Goal: Task Accomplishment & Management: Complete application form

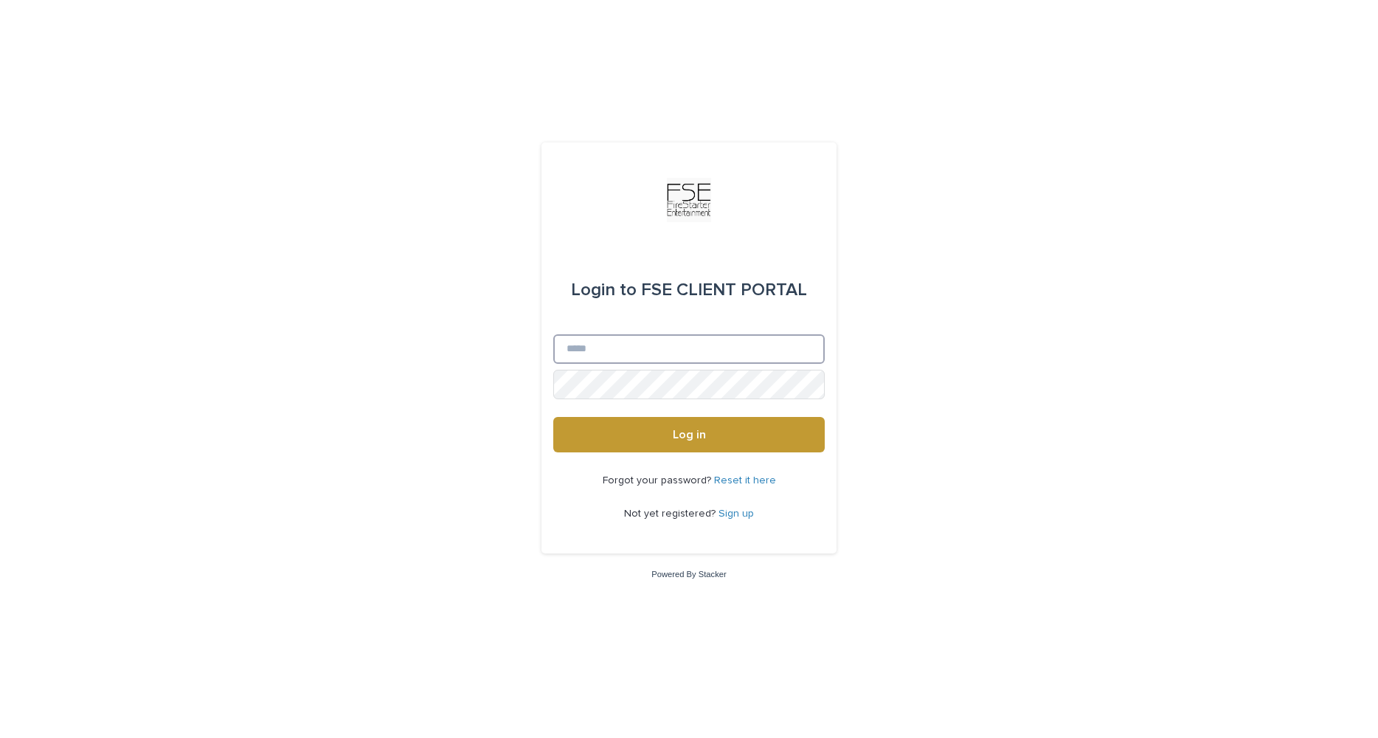
type input "**********"
click at [668, 431] on button "Log in" at bounding box center [688, 434] width 271 height 35
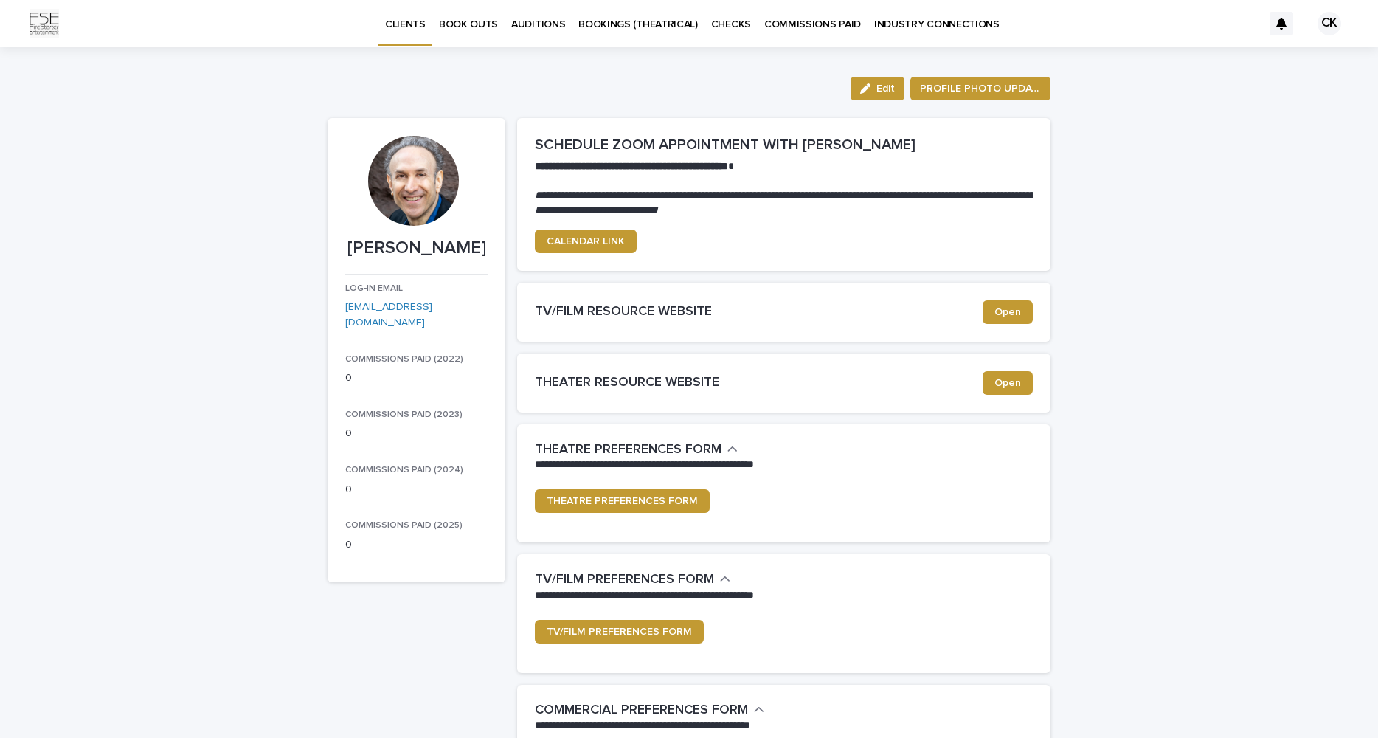
click at [476, 21] on p "BOOK OUTS" at bounding box center [468, 15] width 59 height 31
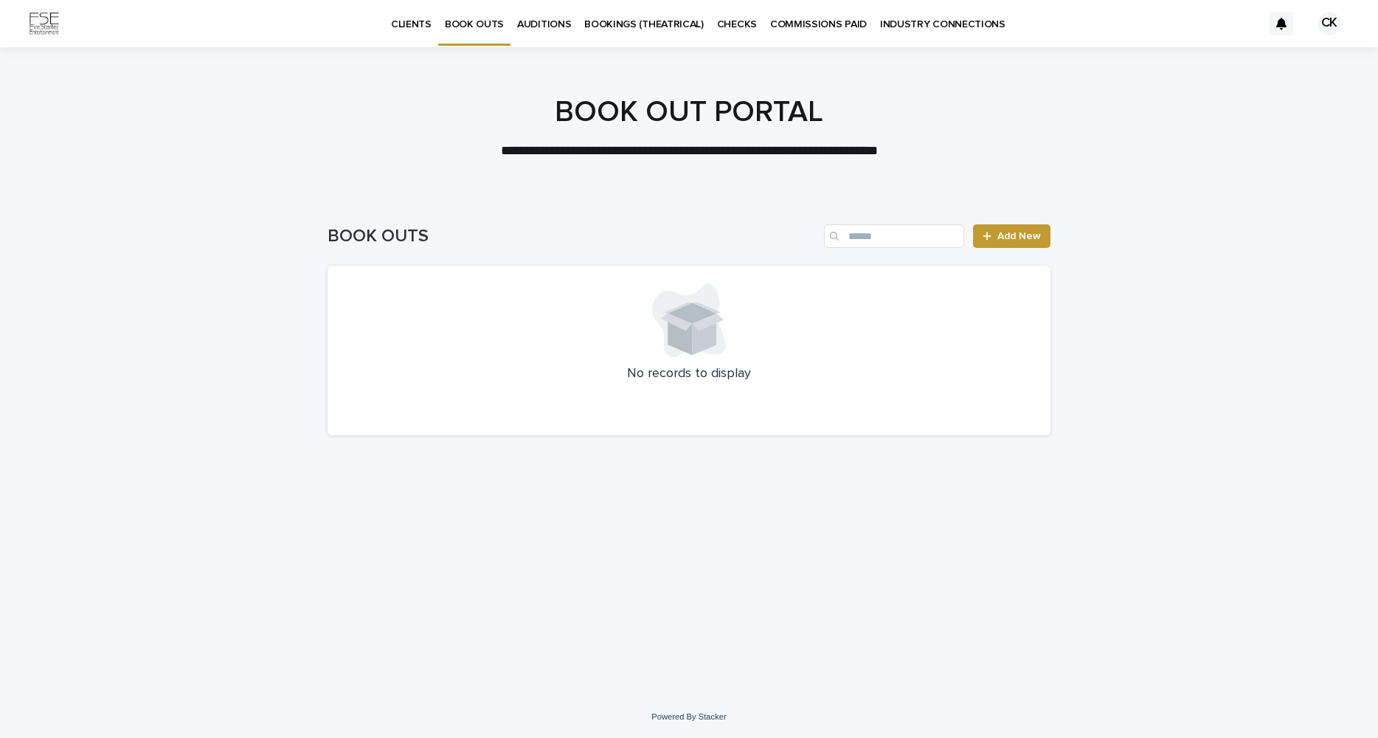
click at [571, 344] on div at bounding box center [688, 320] width 687 height 74
click at [1006, 240] on span "Add New" at bounding box center [1019, 236] width 44 height 10
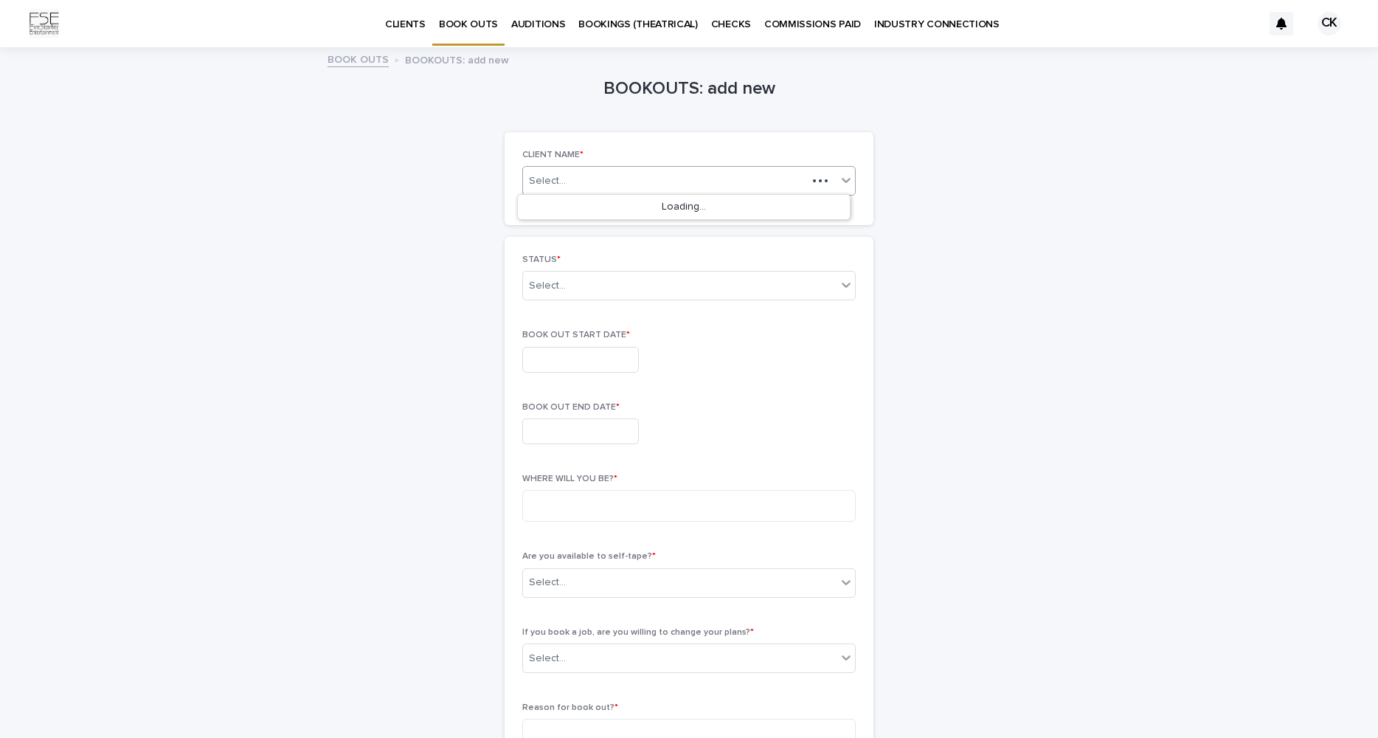
click at [578, 178] on div "Select..." at bounding box center [665, 181] width 284 height 18
click at [575, 203] on div "[PERSON_NAME]" at bounding box center [684, 208] width 332 height 26
click at [607, 282] on div "Select..." at bounding box center [679, 286] width 313 height 24
click at [611, 316] on div "CURRENT BOOK OUT" at bounding box center [684, 312] width 332 height 26
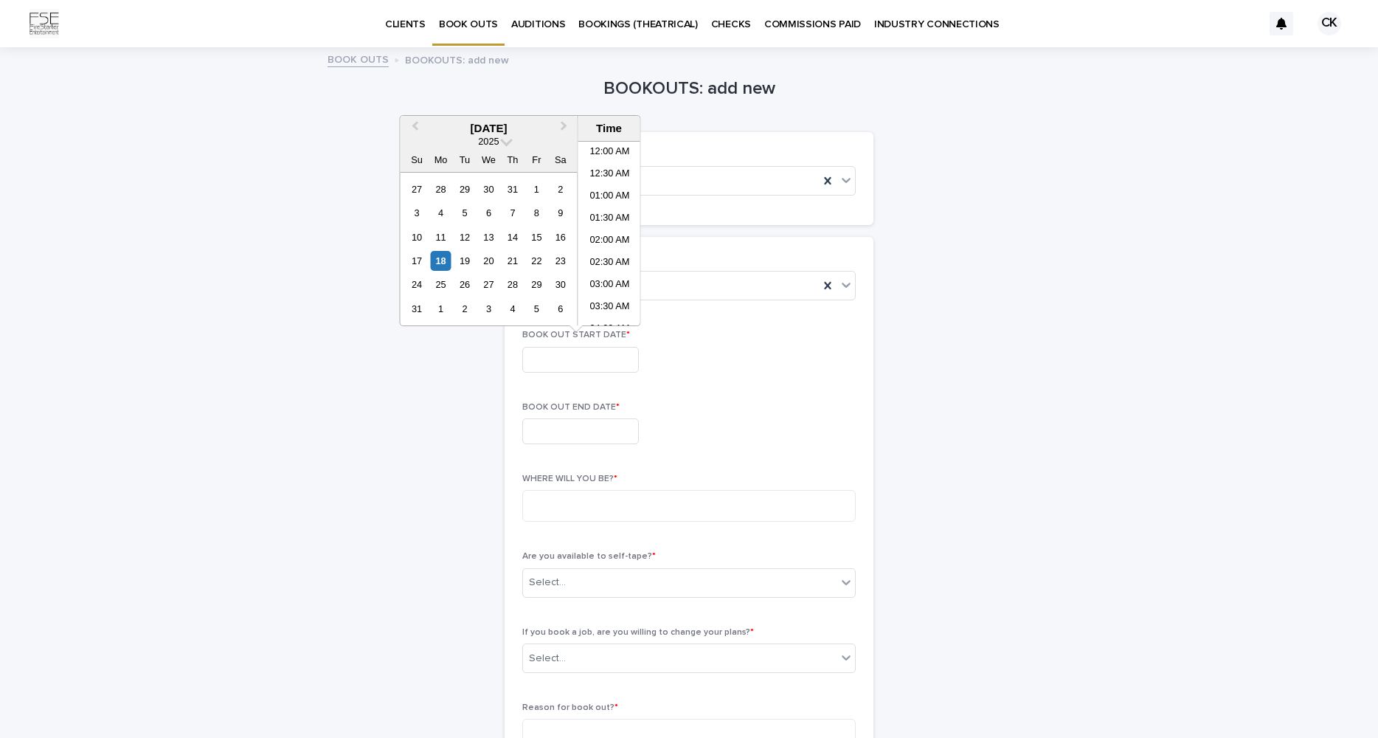
click at [580, 358] on input "text" at bounding box center [580, 360] width 117 height 26
click at [564, 128] on span "Next Month" at bounding box center [564, 128] width 0 height 20
click at [443, 213] on div "8" at bounding box center [441, 213] width 20 height 20
type input "**********"
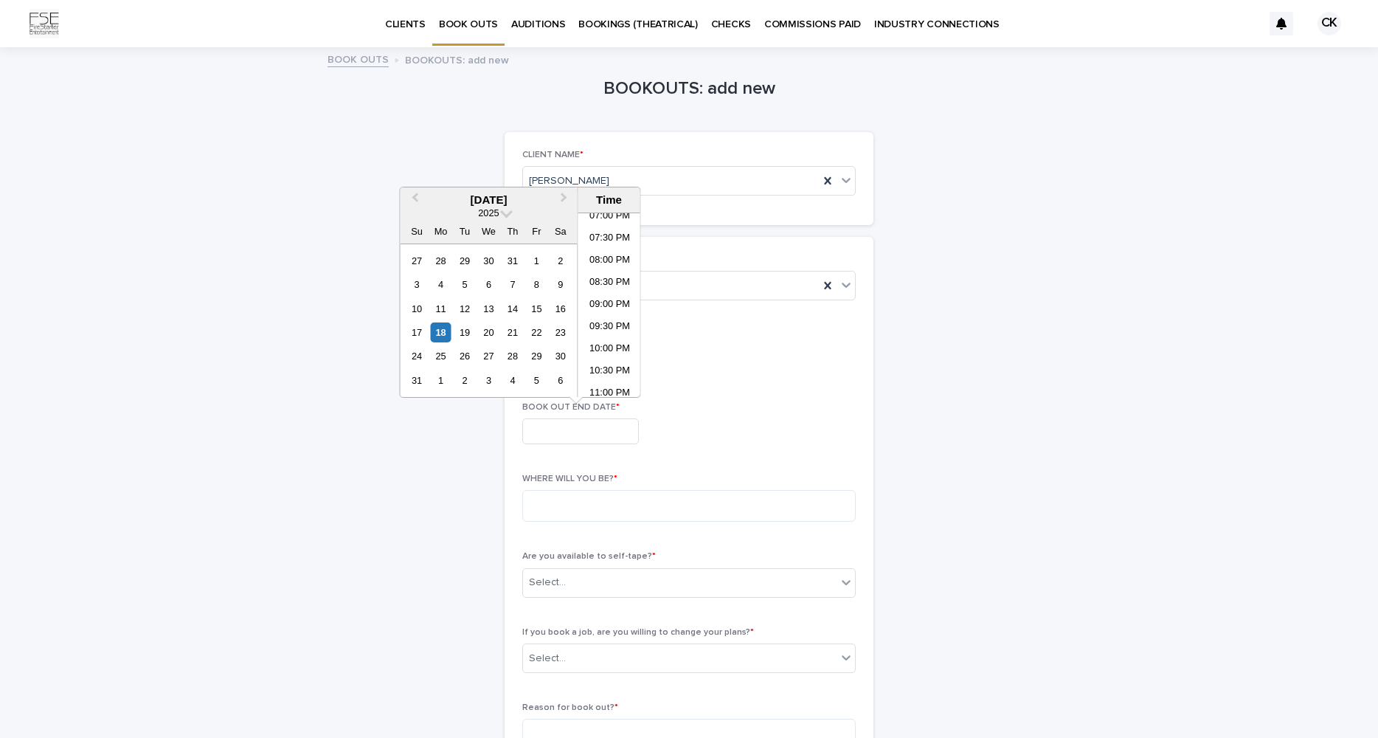
click at [561, 431] on input "text" at bounding box center [580, 431] width 117 height 26
click at [567, 197] on button "Next Month" at bounding box center [566, 201] width 24 height 24
click at [462, 285] on div "9" at bounding box center [464, 284] width 20 height 20
type input "**********"
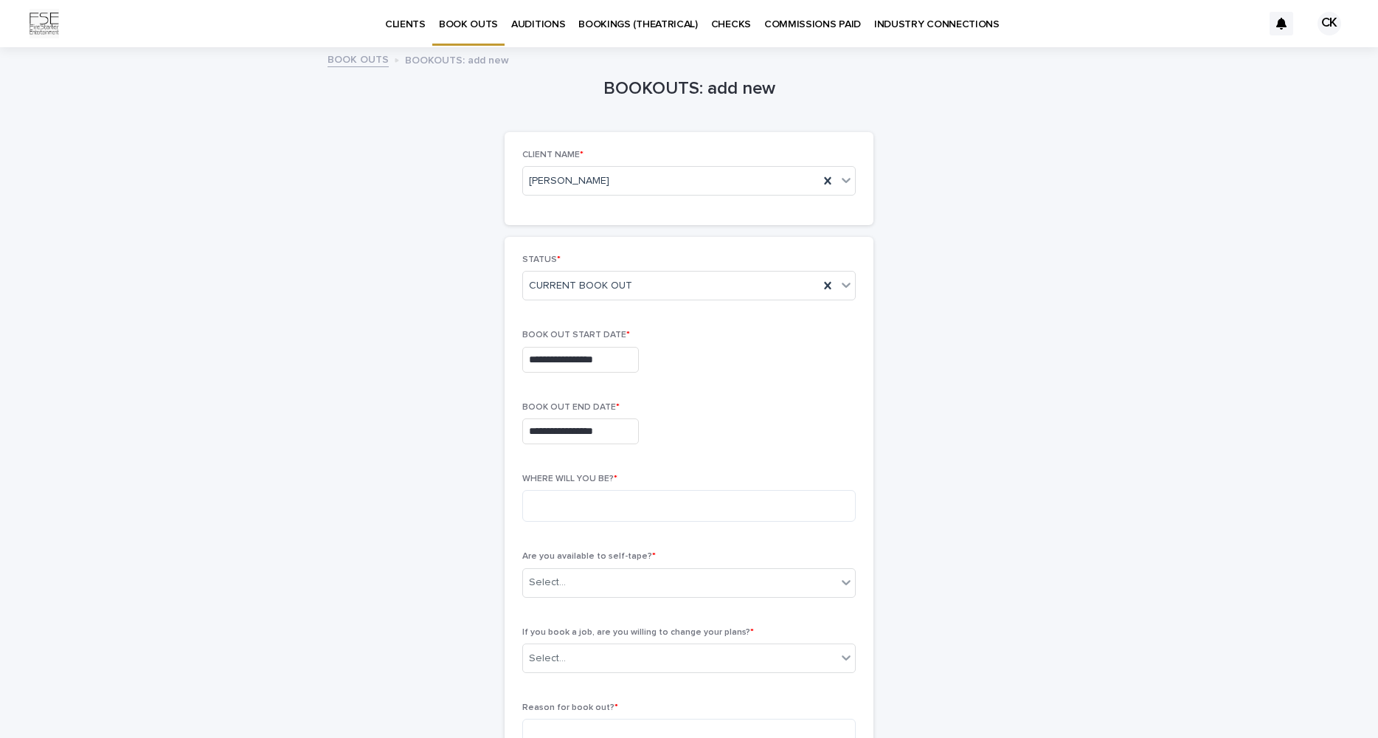
click at [678, 436] on div "**********" at bounding box center [688, 431] width 333 height 26
click at [551, 501] on textarea at bounding box center [688, 506] width 333 height 32
type textarea "**********"
click at [580, 578] on div "Select..." at bounding box center [679, 582] width 313 height 24
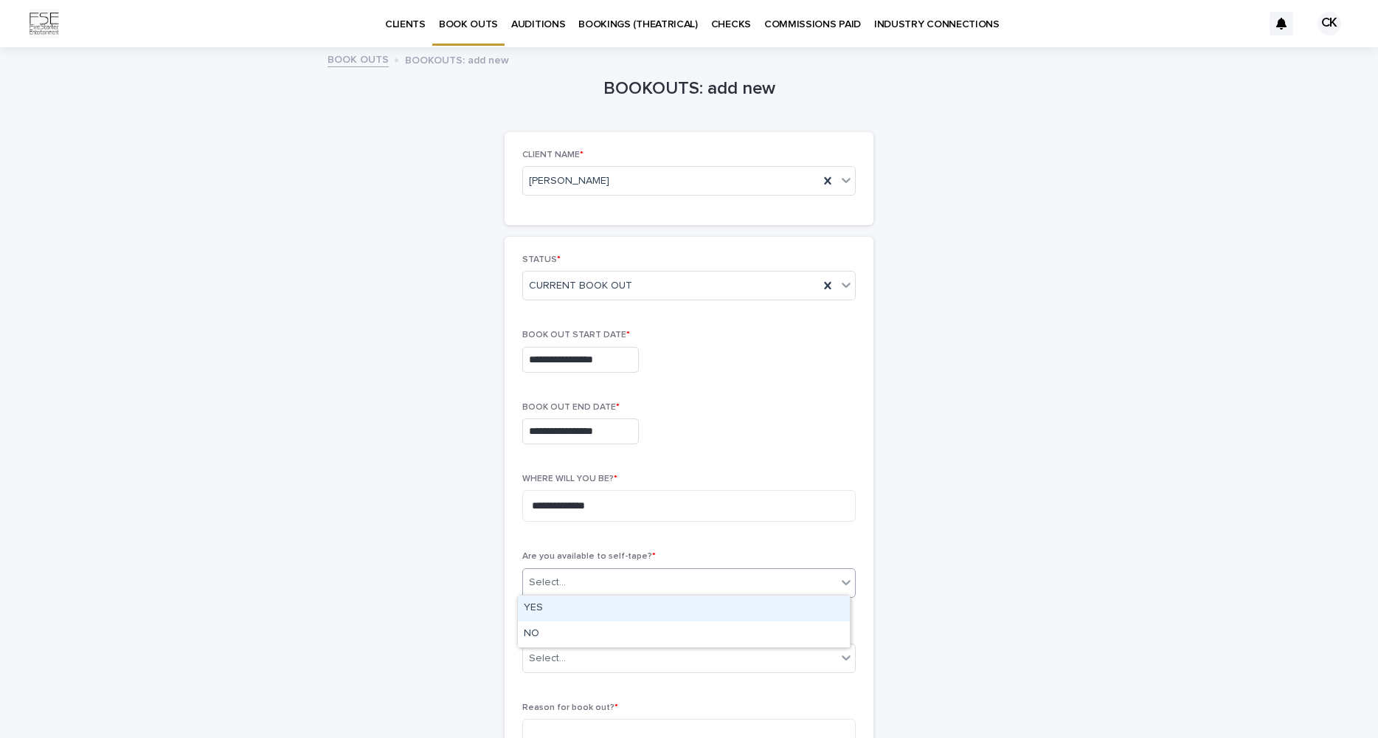
scroll to position [1, 0]
click at [580, 608] on div "YES" at bounding box center [684, 608] width 332 height 26
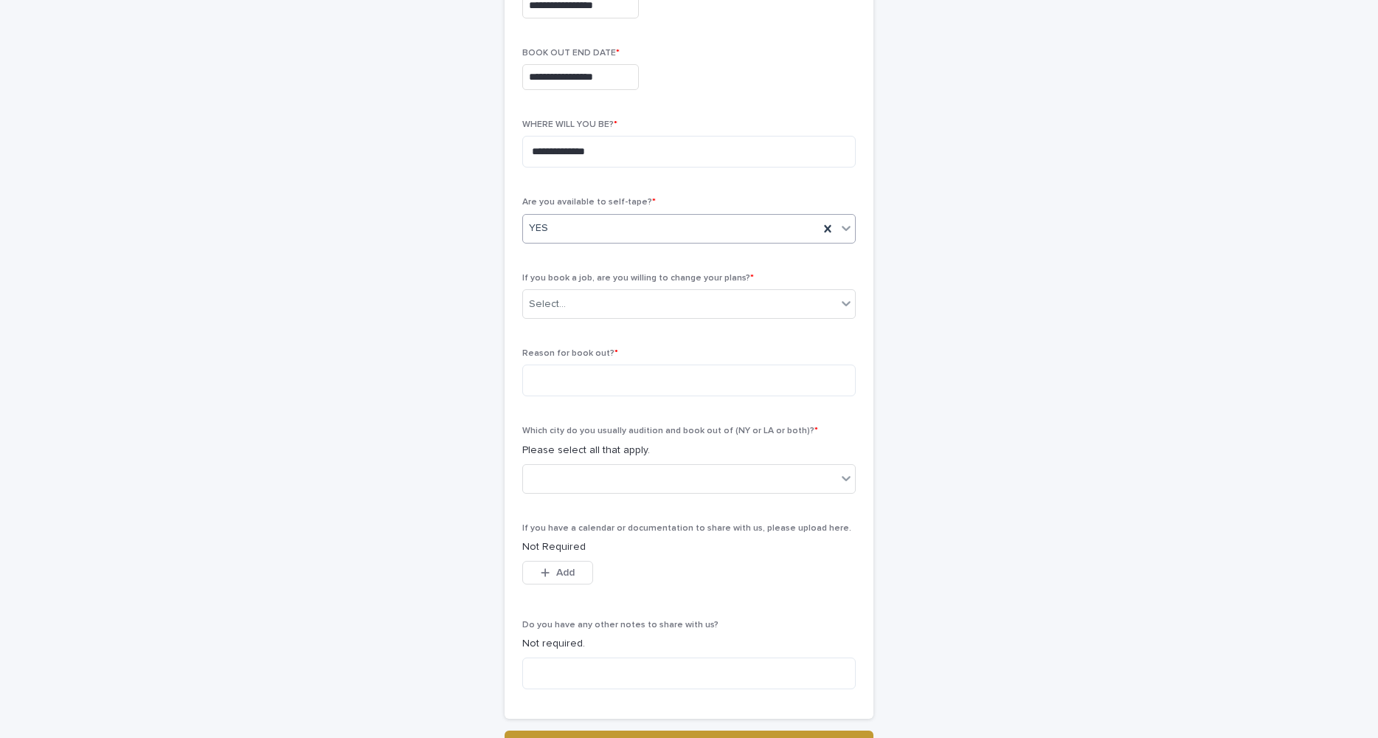
scroll to position [372, 0]
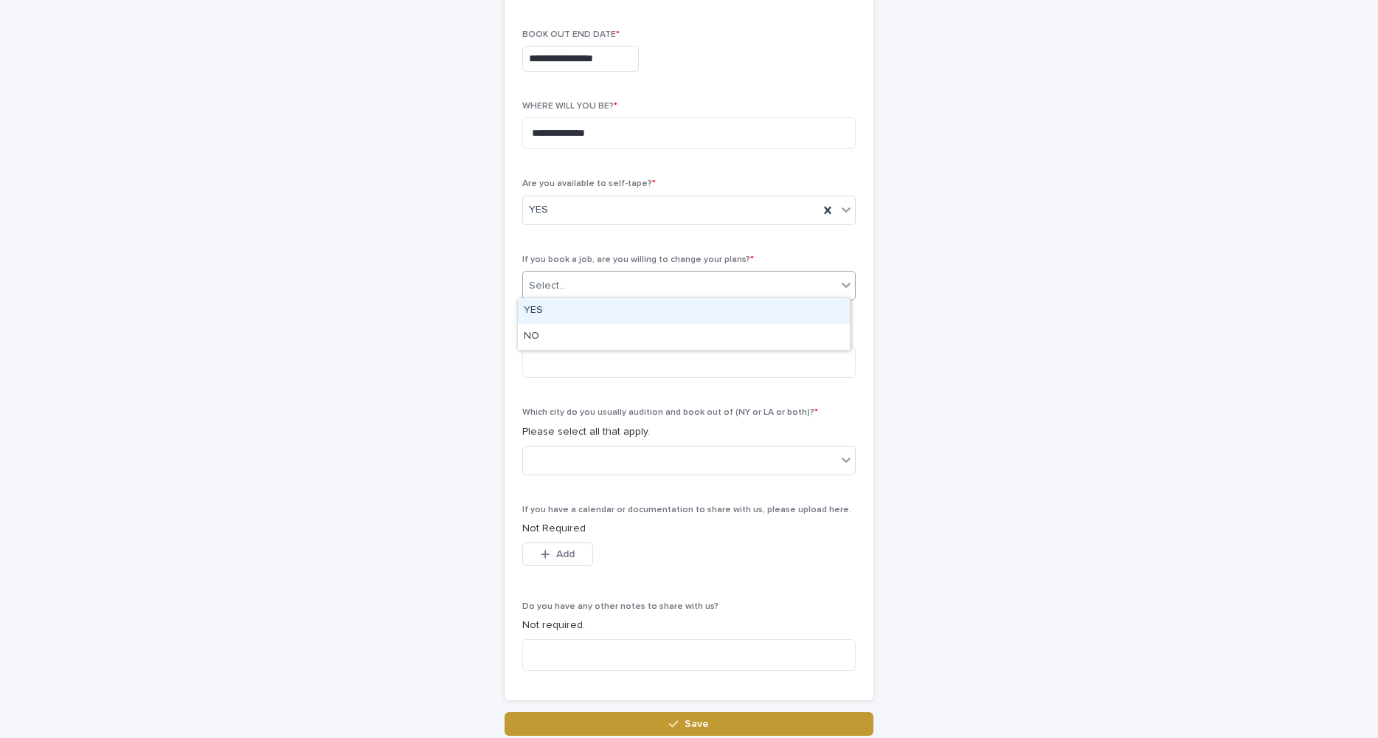
click at [839, 282] on icon at bounding box center [846, 284] width 15 height 15
click at [800, 307] on div "YES" at bounding box center [684, 311] width 332 height 26
click at [579, 357] on textarea at bounding box center [688, 362] width 333 height 32
type textarea "**********"
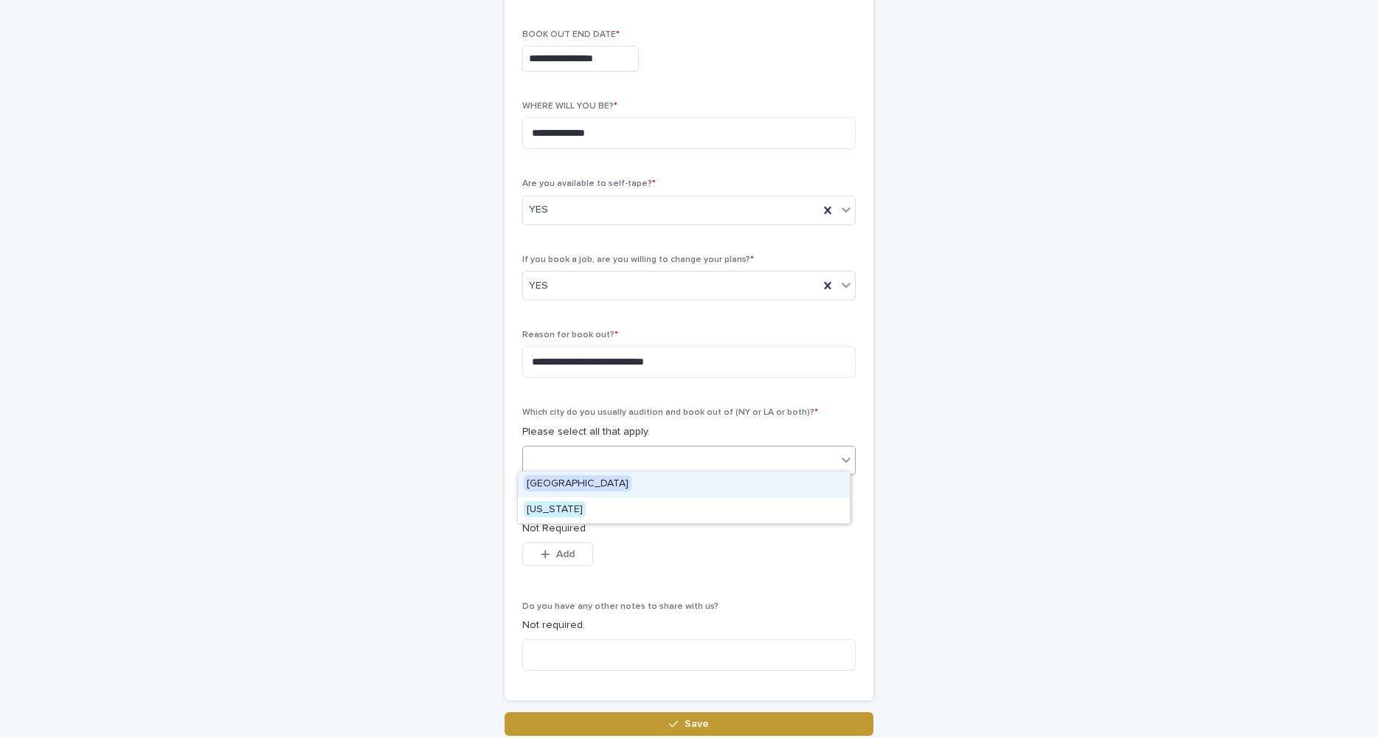
click at [839, 456] on icon at bounding box center [846, 459] width 15 height 15
click at [607, 504] on div "[US_STATE]" at bounding box center [684, 510] width 332 height 26
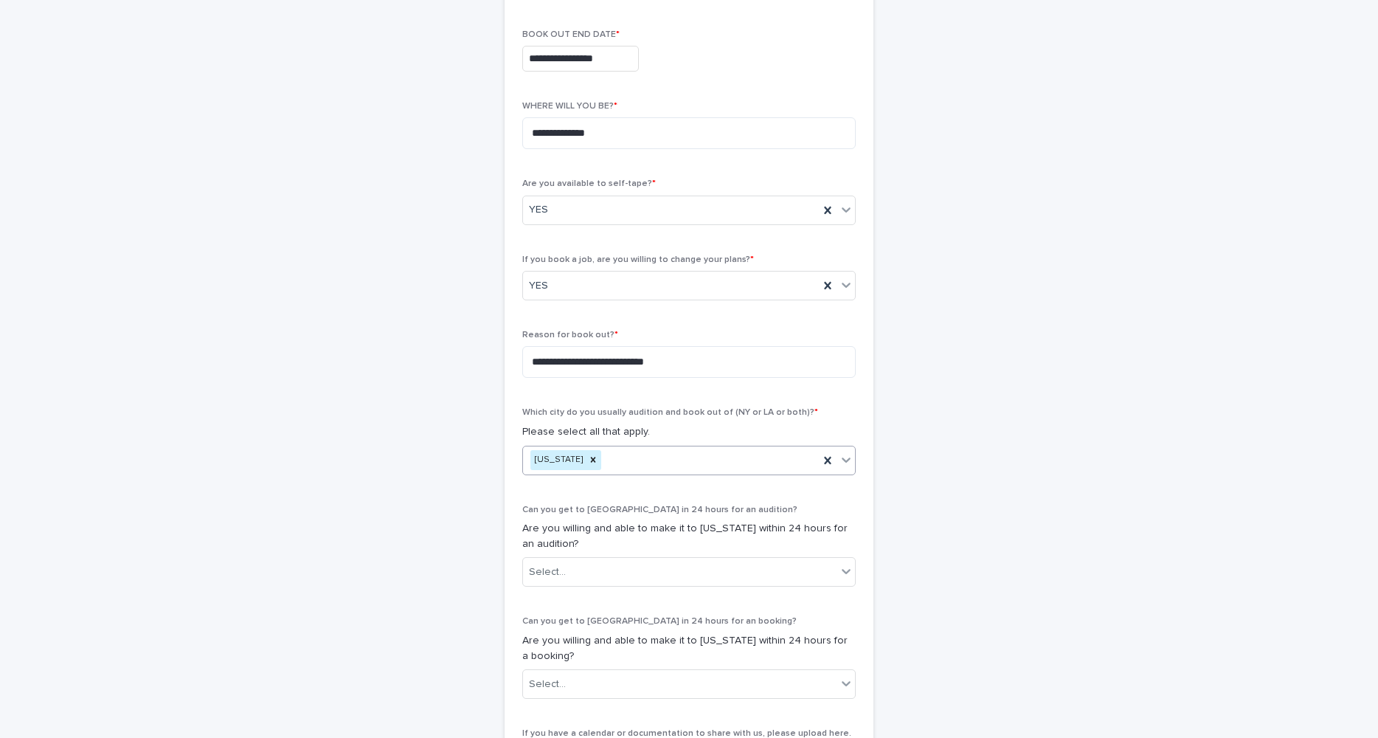
scroll to position [372, 0]
click at [842, 570] on icon at bounding box center [846, 572] width 9 height 5
click at [691, 588] on div "YES" at bounding box center [684, 596] width 332 height 26
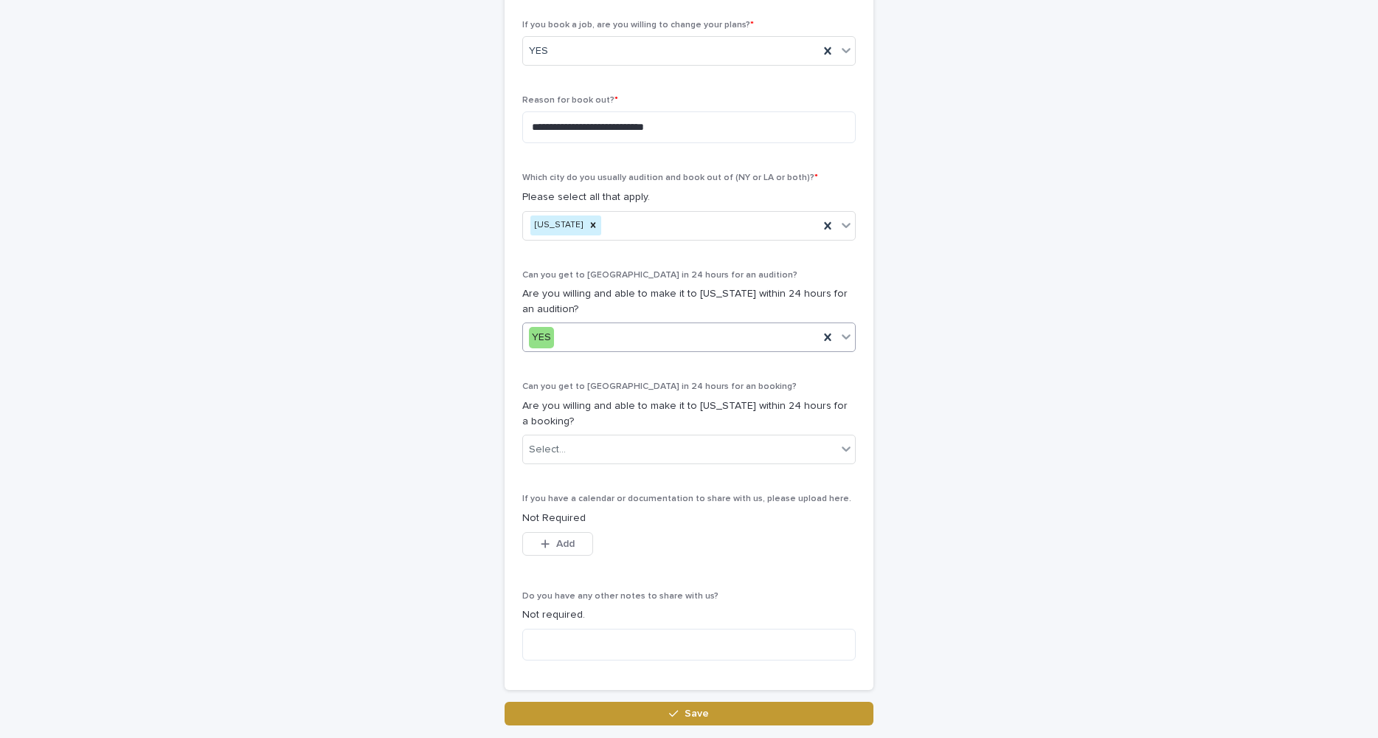
scroll to position [610, 0]
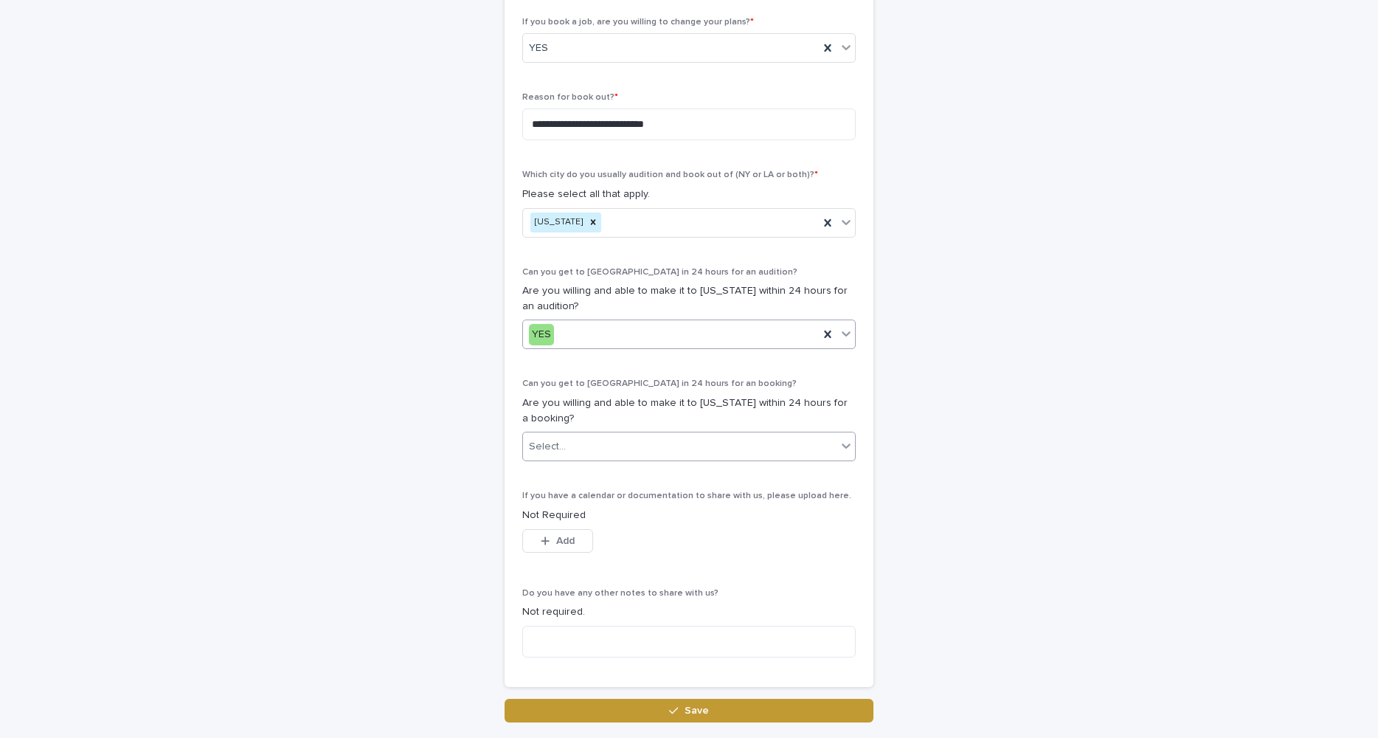
click at [829, 440] on div "Select..." at bounding box center [679, 446] width 313 height 24
click at [763, 471] on div "YES" at bounding box center [684, 468] width 332 height 26
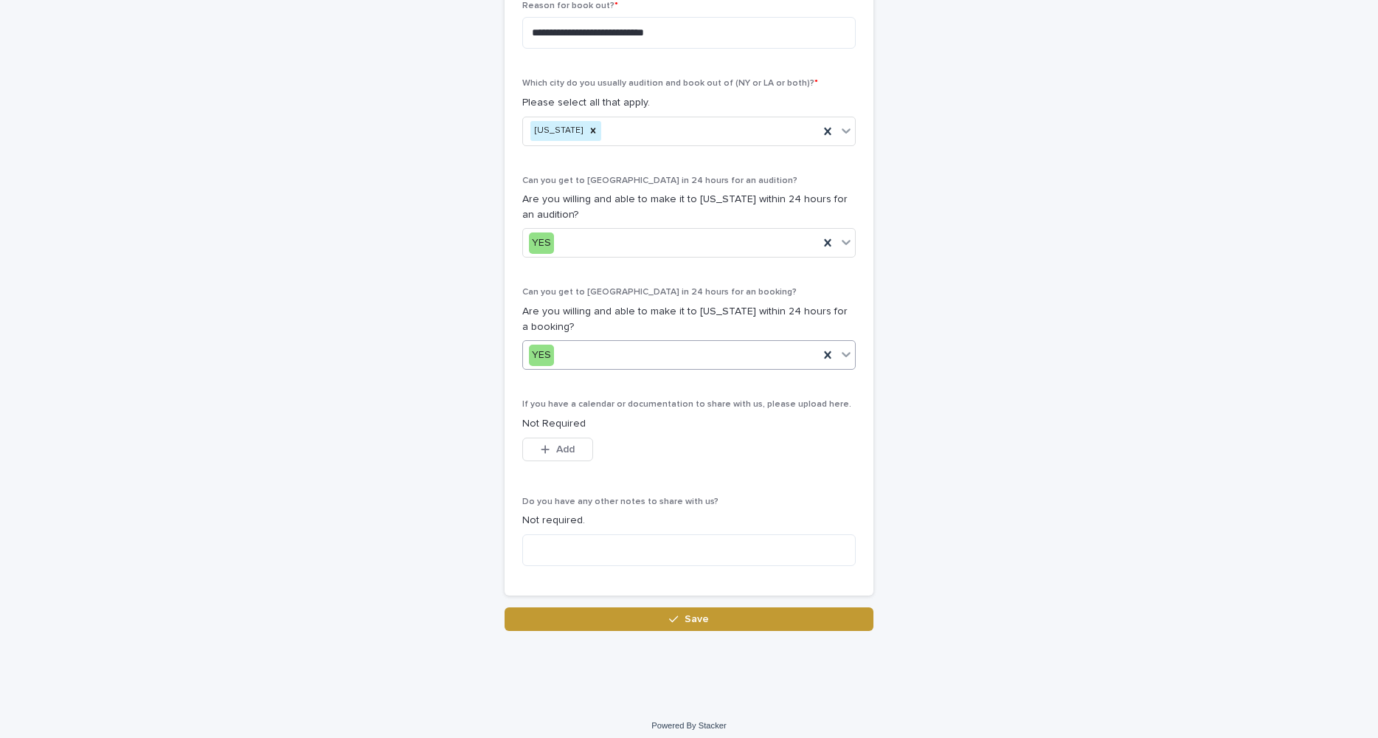
scroll to position [701, 0]
click at [581, 549] on textarea at bounding box center [688, 551] width 333 height 32
drag, startPoint x: 752, startPoint y: 543, endPoint x: 687, endPoint y: 543, distance: 65.6
click at [687, 543] on textarea "**********" at bounding box center [688, 551] width 333 height 32
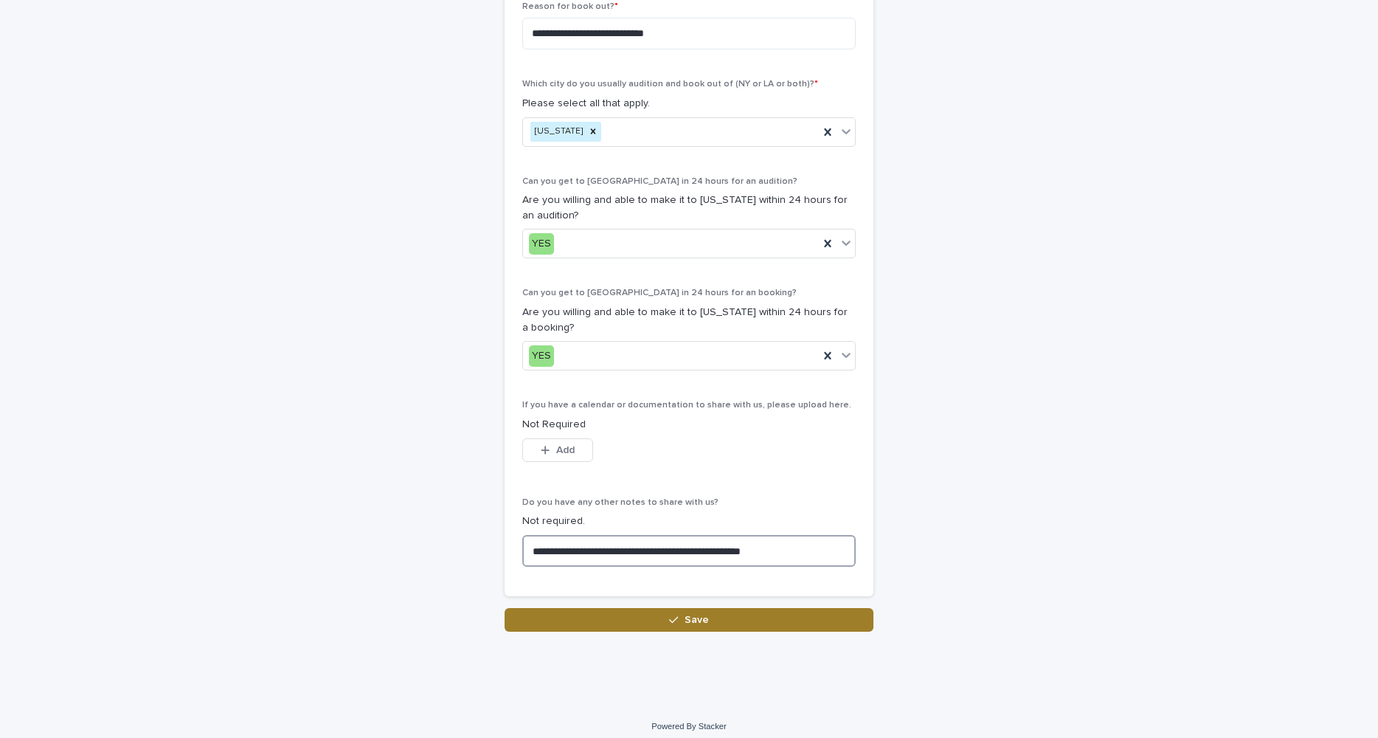
type textarea "**********"
click at [731, 614] on button "Save" at bounding box center [688, 620] width 369 height 24
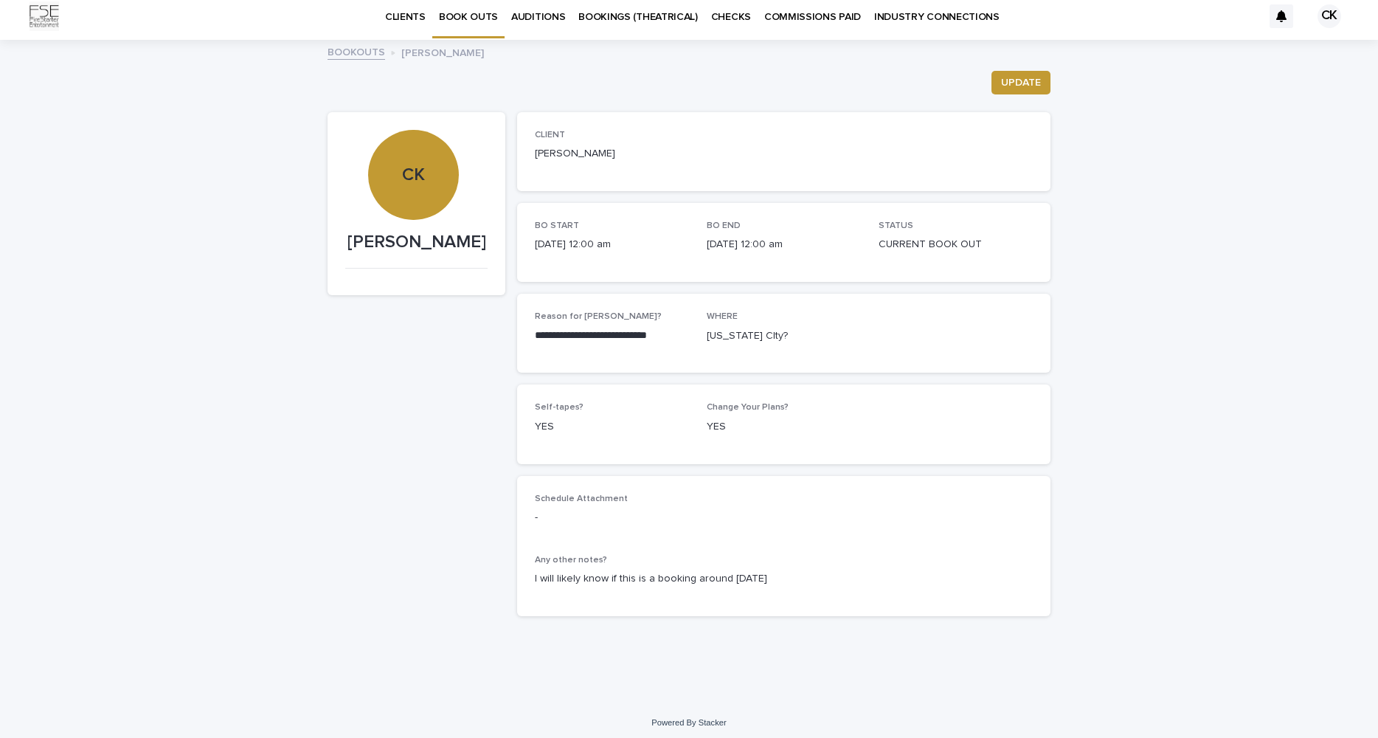
scroll to position [7, 0]
